Goal: Task Accomplishment & Management: Use online tool/utility

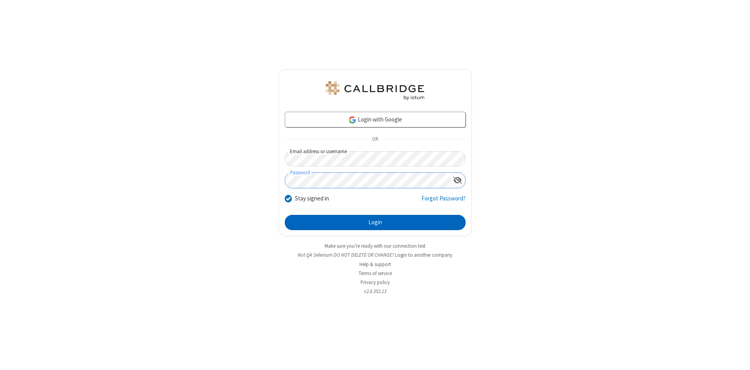
click at [375, 223] on button "Login" at bounding box center [375, 223] width 181 height 16
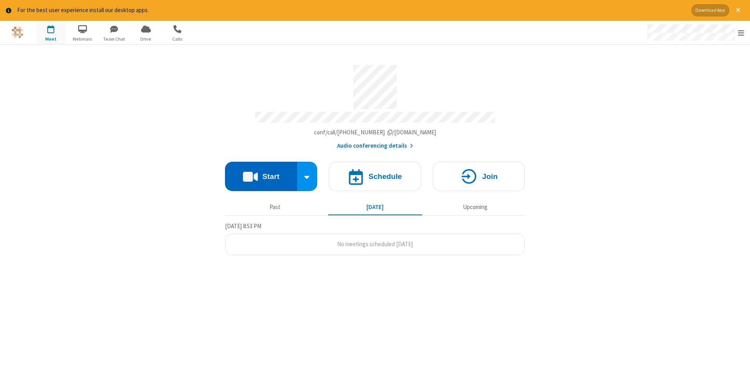
click at [261, 174] on button "Start" at bounding box center [261, 176] width 72 height 29
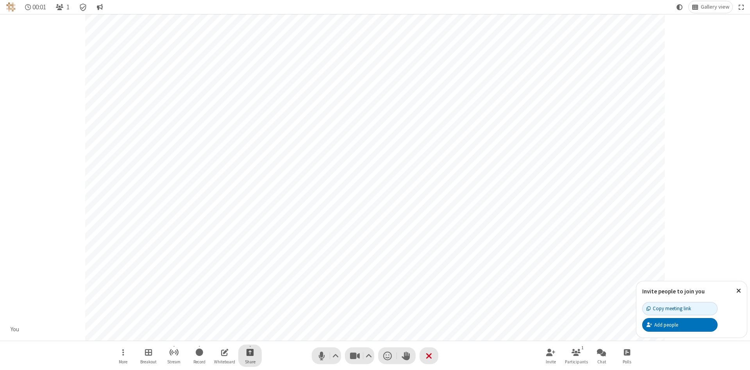
click at [250, 352] on span "Start sharing" at bounding box center [250, 352] width 7 height 10
click at [218, 333] on span "Share my screen" at bounding box center [218, 334] width 9 height 7
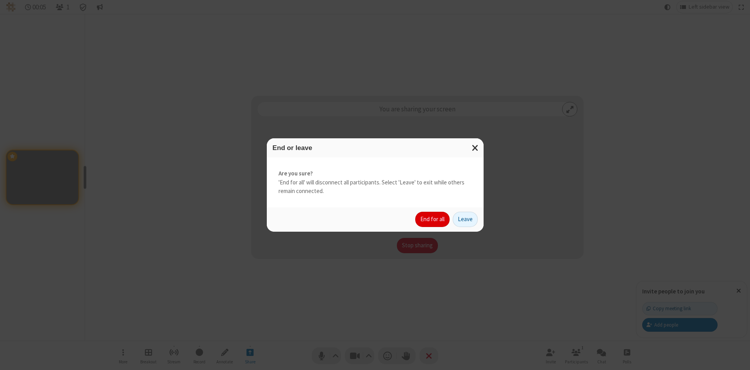
click at [433, 219] on button "End for all" at bounding box center [432, 220] width 34 height 16
